Goal: Check status: Check status

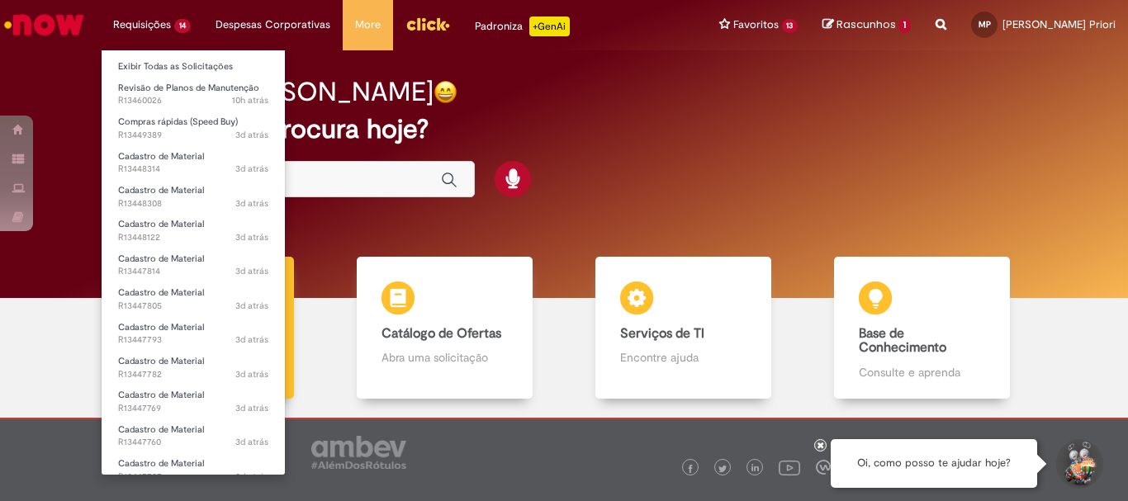
click at [168, 21] on li "Requisições 14 Exibir Todas as Solicitações Revisão de Planos de Manutenção 10h…" at bounding box center [152, 25] width 102 height 50
click at [200, 62] on link "Exibir Todas as Solicitações" at bounding box center [193, 67] width 183 height 18
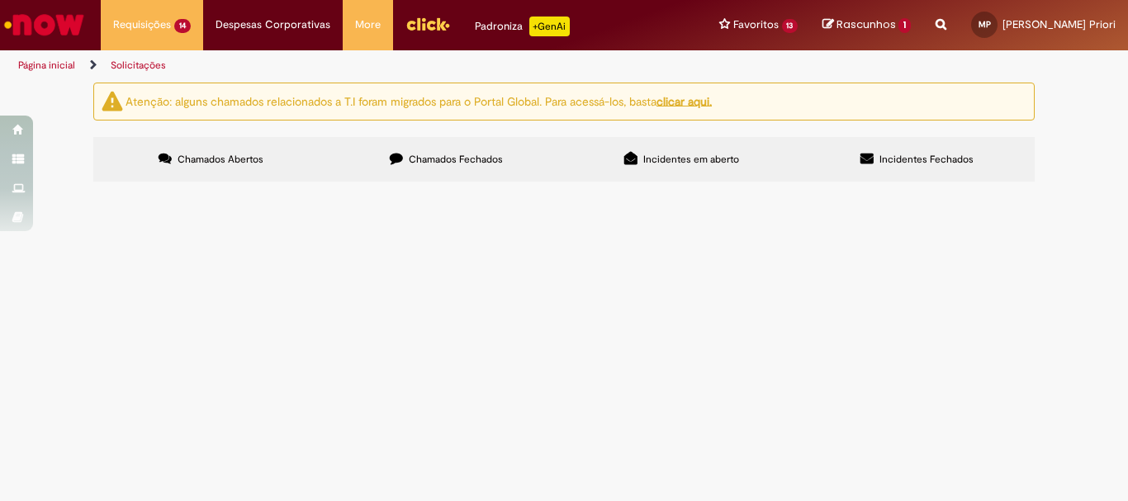
click at [397, 168] on label "Chamados Fechados" at bounding box center [446, 159] width 235 height 45
click at [0, 0] on link "2" at bounding box center [0, 0] width 0 height 0
click at [0, 0] on link "1" at bounding box center [0, 0] width 0 height 0
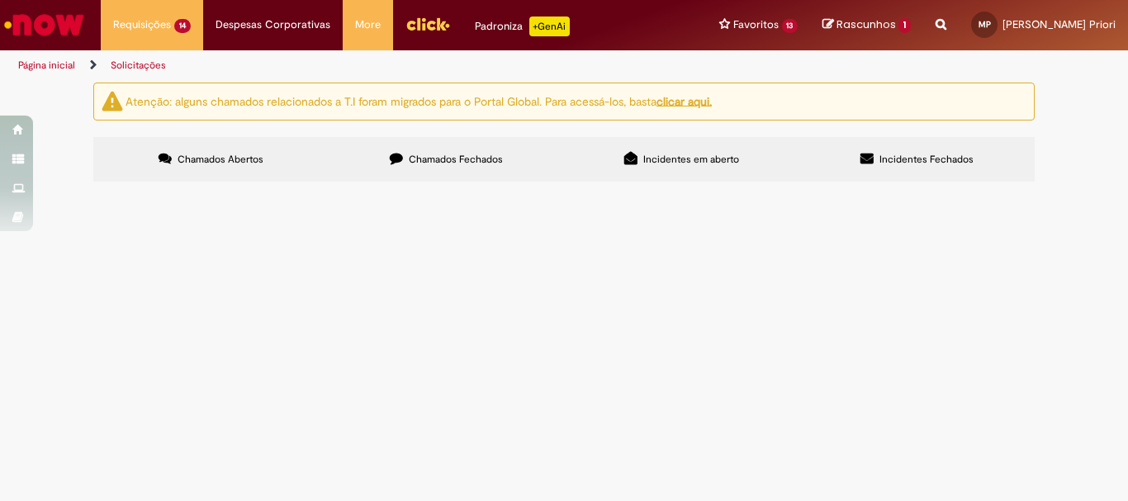
scroll to position [631, 0]
click at [0, 0] on span "Cadastro de Material" at bounding box center [0, 0] width 0 height 0
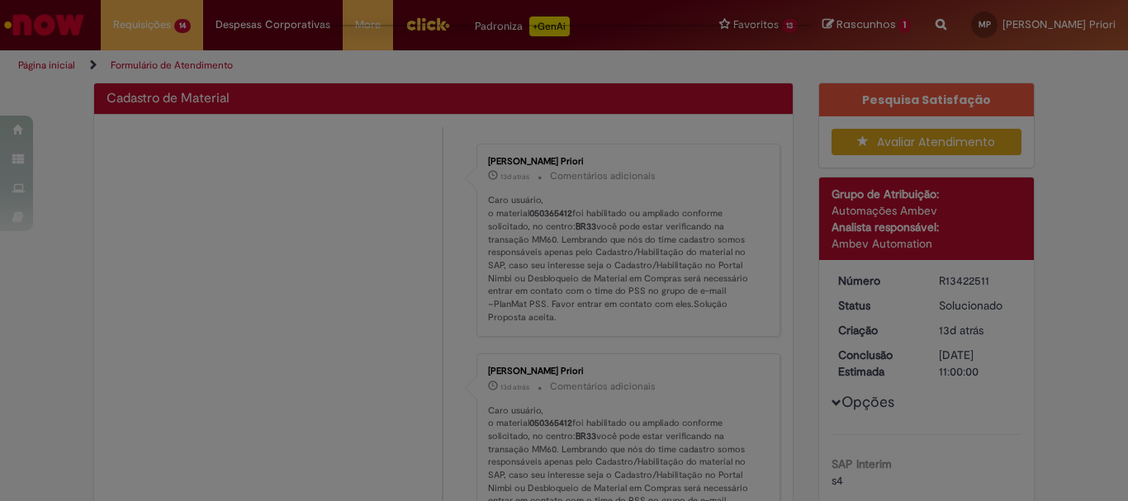
click at [272, 408] on div "Feedback" at bounding box center [564, 250] width 1128 height 501
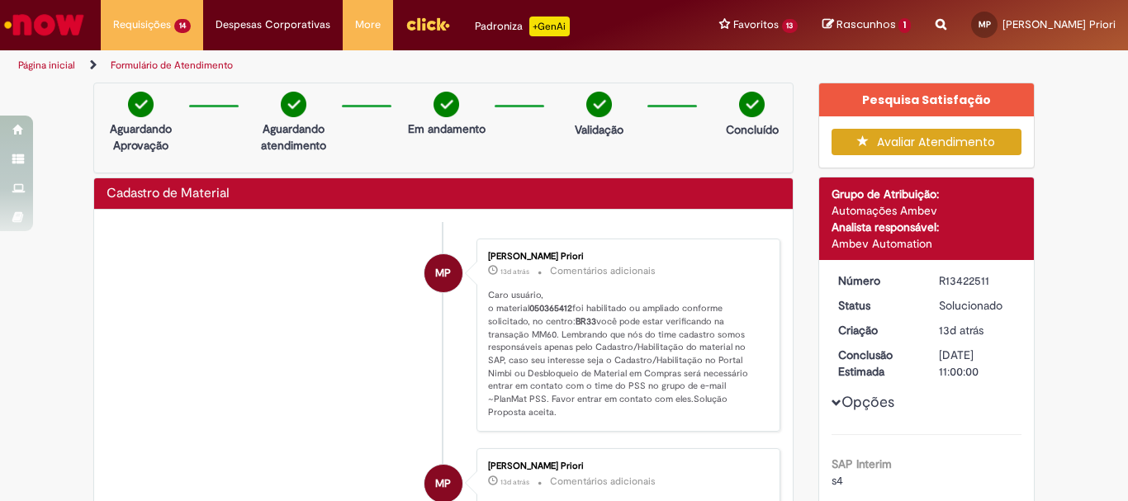
drag, startPoint x: 554, startPoint y: 311, endPoint x: 546, endPoint y: 310, distance: 8.3
click at [553, 312] on b "050365412" at bounding box center [550, 308] width 43 height 12
click at [546, 310] on b "050365412" at bounding box center [550, 308] width 43 height 12
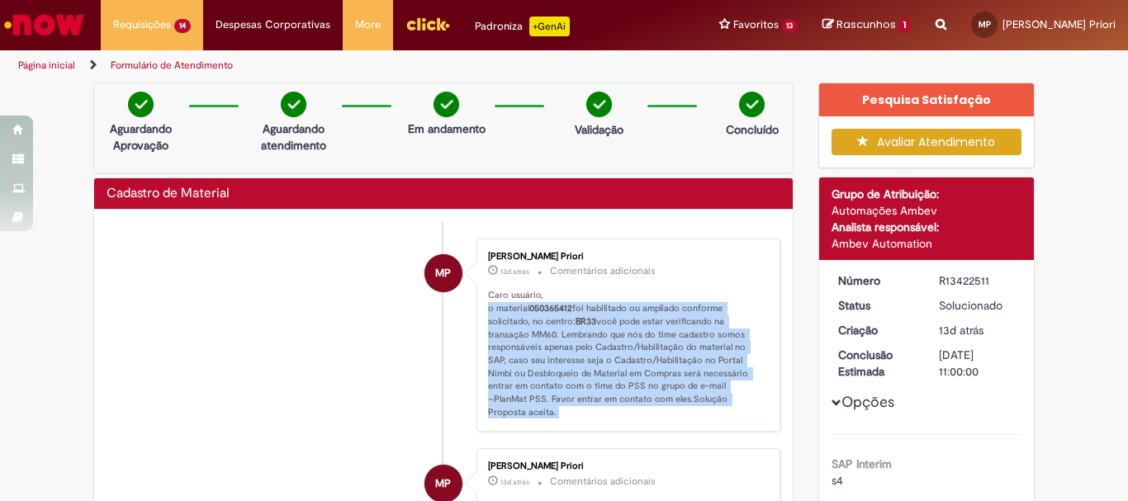
click at [546, 310] on b "050365412" at bounding box center [550, 308] width 43 height 12
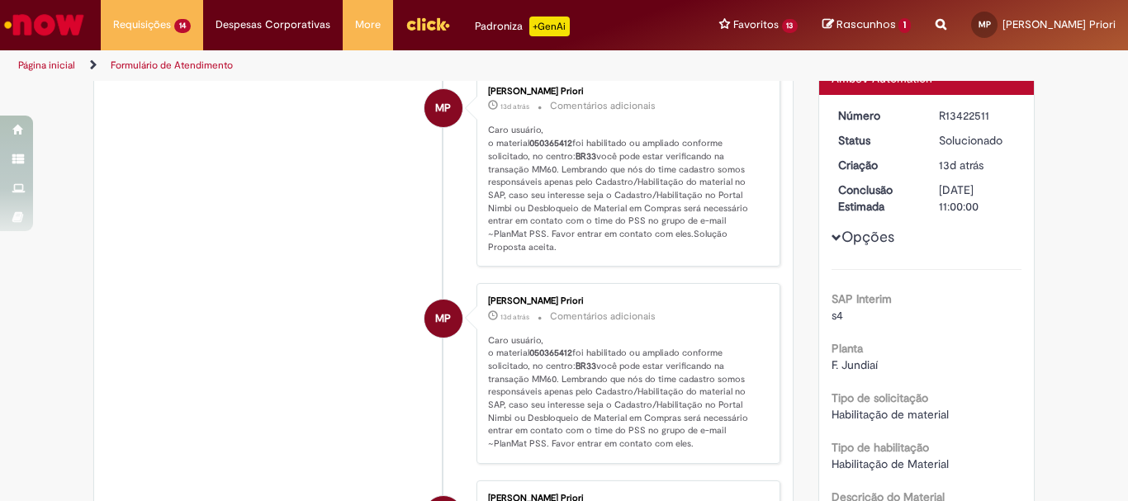
scroll to position [83, 0]
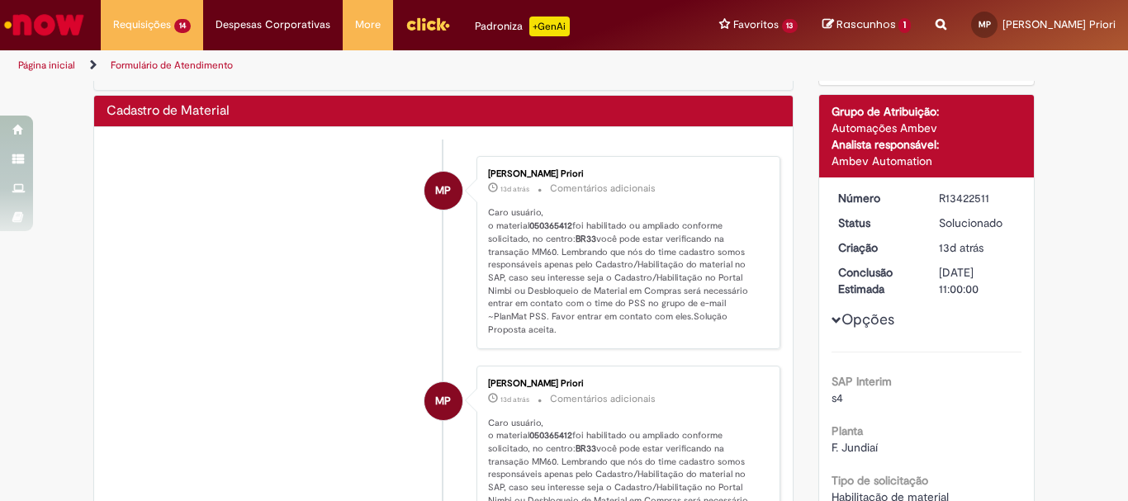
click at [547, 228] on b "050365412" at bounding box center [550, 226] width 43 height 12
copy p "050365412"
click at [547, 228] on b "050365412" at bounding box center [550, 226] width 43 height 12
click at [31, 28] on img "Ir para a Homepage" at bounding box center [44, 24] width 85 height 33
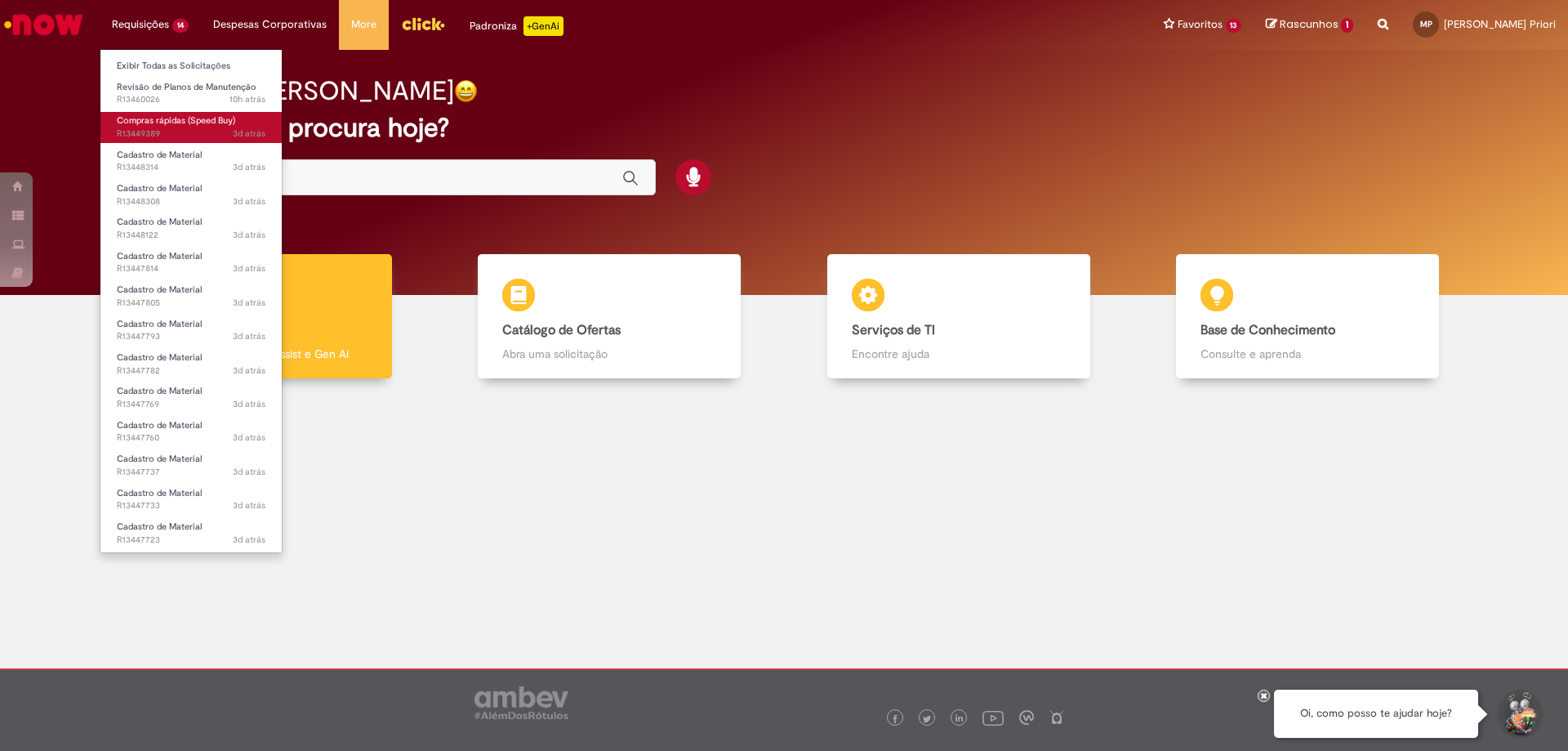
click at [195, 119] on span "Compras rápidas (Speed Buy)" at bounding box center [176, 121] width 119 height 12
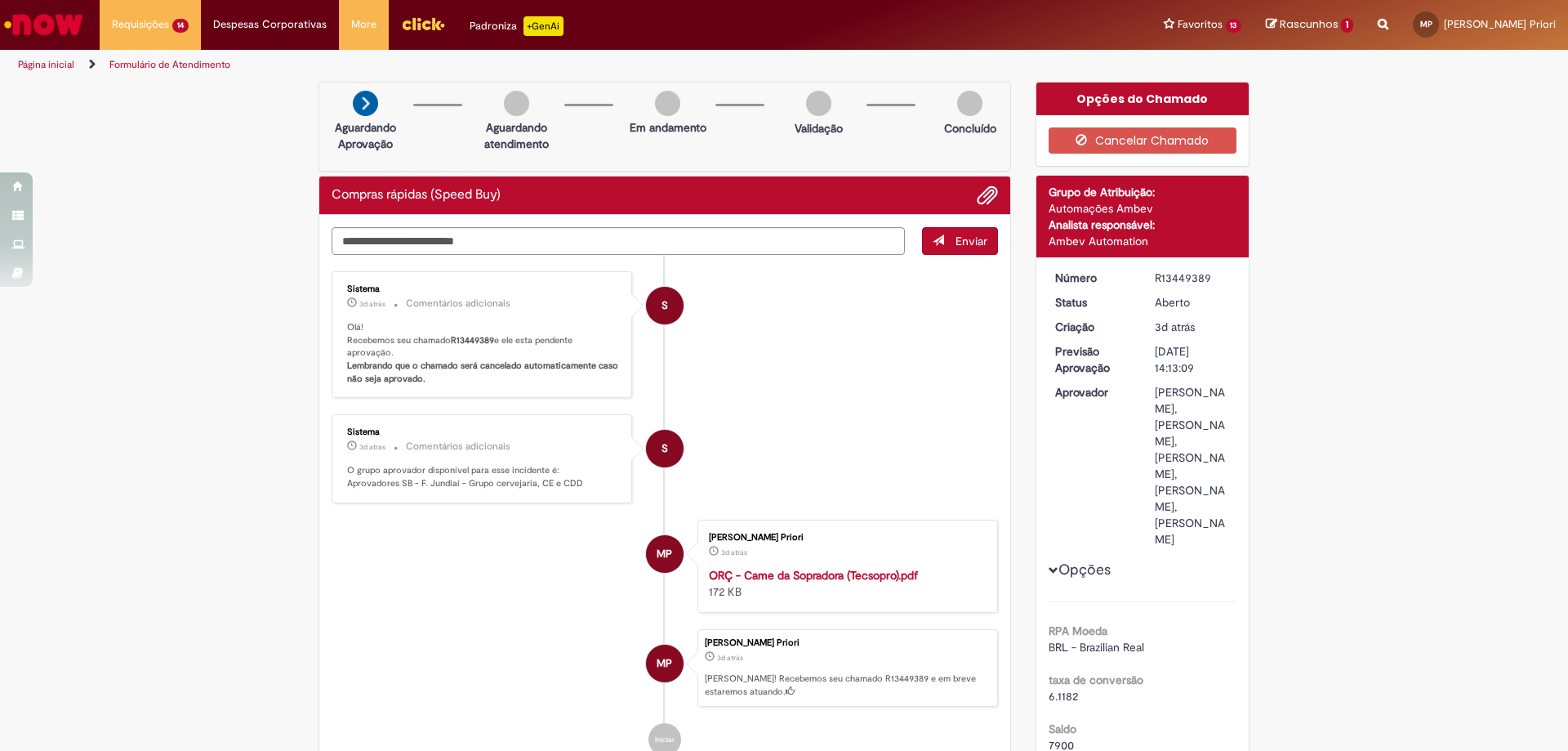
click at [77, 17] on img "Ir para a Homepage" at bounding box center [44, 24] width 84 height 33
